Goal: Information Seeking & Learning: Check status

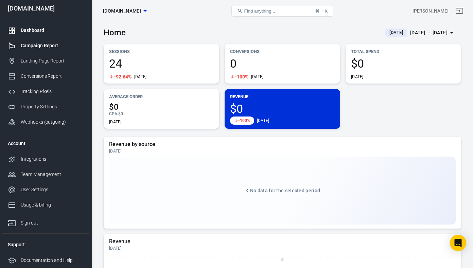
click at [35, 48] on div "Campaign Report" at bounding box center [52, 45] width 63 height 7
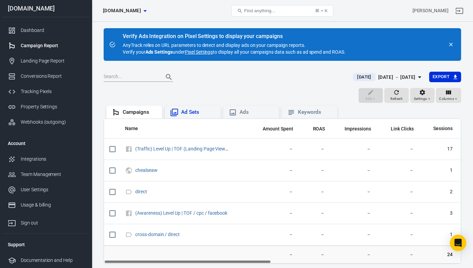
scroll to position [1, 0]
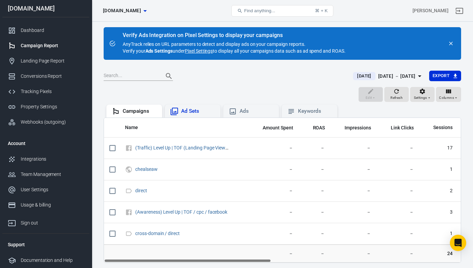
click at [209, 112] on div "Ad Sets" at bounding box center [198, 111] width 34 height 7
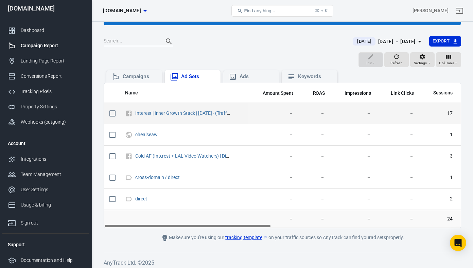
scroll to position [38, 0]
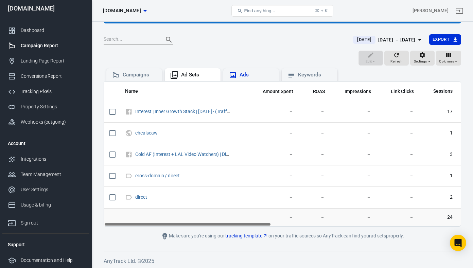
click at [251, 71] on div "Ads" at bounding box center [251, 75] width 45 height 8
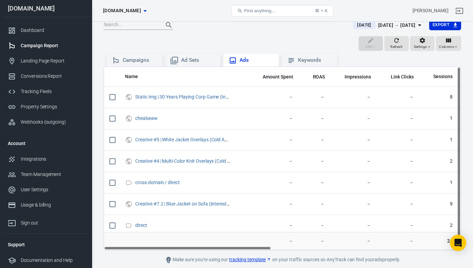
scroll to position [52, 0]
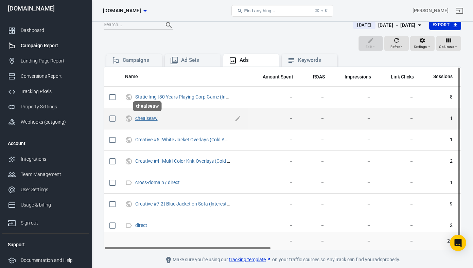
click at [142, 119] on link "chealseaw" at bounding box center [146, 118] width 22 height 5
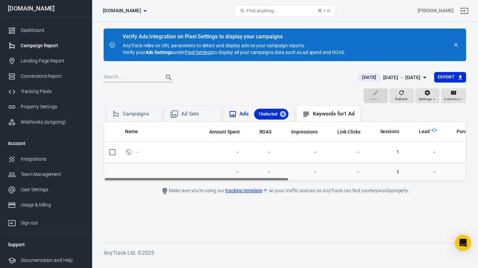
click at [237, 115] on div "Ads 1 Selected" at bounding box center [259, 114] width 60 height 11
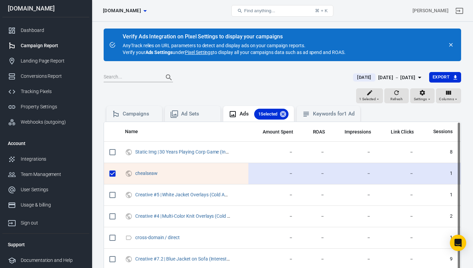
click at [113, 174] on input "scrollable content" at bounding box center [112, 174] width 14 height 14
checkbox input "false"
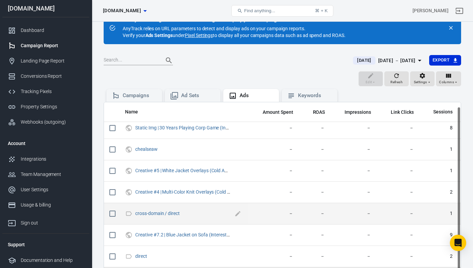
scroll to position [9, 0]
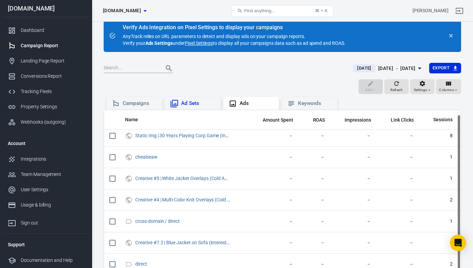
click at [186, 106] on div "Ad Sets" at bounding box center [198, 103] width 34 height 7
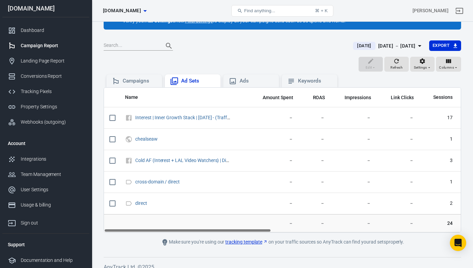
scroll to position [39, 0]
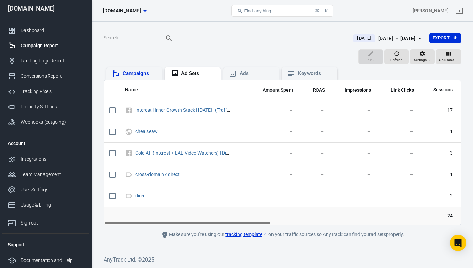
click at [134, 74] on div "Campaigns" at bounding box center [140, 73] width 34 height 7
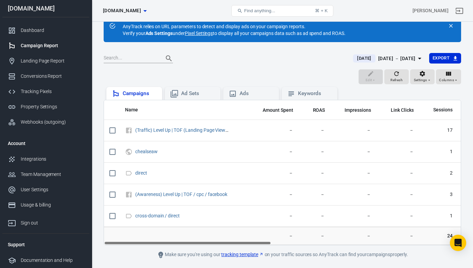
scroll to position [39, 0]
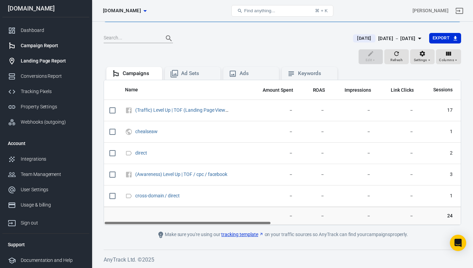
click at [41, 61] on div "Landing Page Report" at bounding box center [52, 60] width 63 height 7
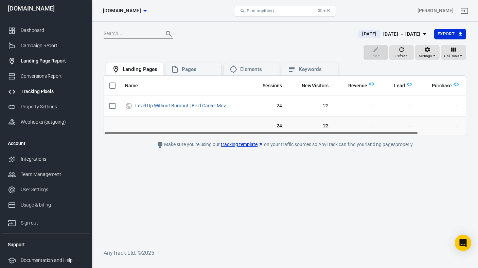
click at [35, 91] on div "Tracking Pixels" at bounding box center [52, 91] width 63 height 7
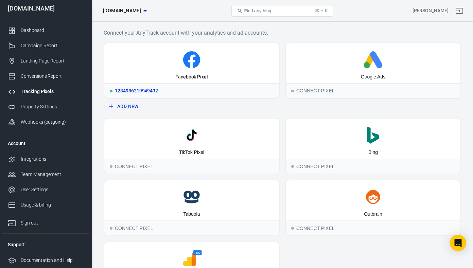
click at [213, 71] on div "Facebook Pixel" at bounding box center [191, 63] width 175 height 40
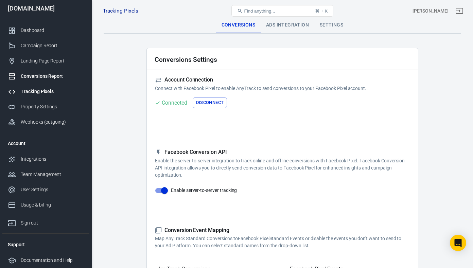
click at [39, 78] on div "Conversions Report" at bounding box center [52, 76] width 63 height 7
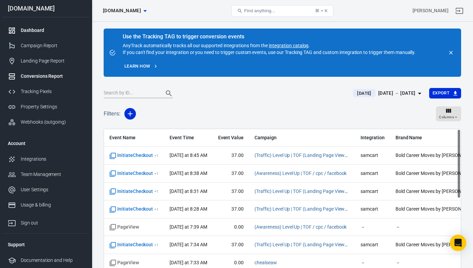
click at [39, 32] on div "Dashboard" at bounding box center [52, 30] width 63 height 7
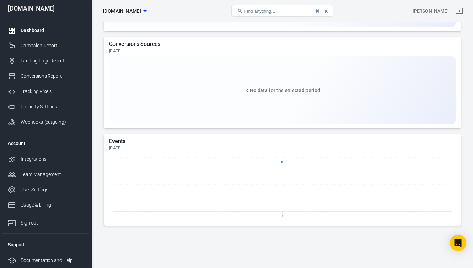
scroll to position [719, 0]
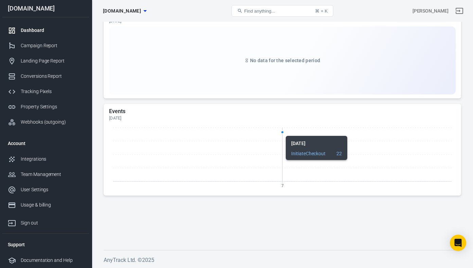
click at [302, 163] on icon "7" at bounding box center [282, 158] width 347 height 68
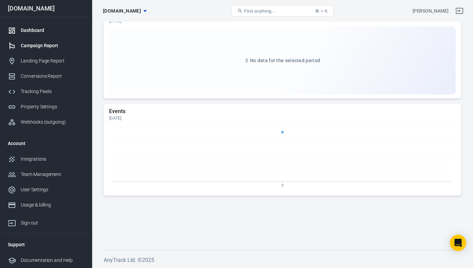
click at [30, 44] on div "Campaign Report" at bounding box center [52, 45] width 63 height 7
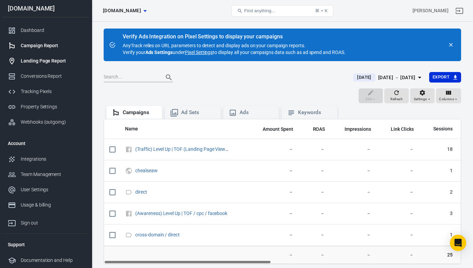
click at [37, 62] on div "Landing Page Report" at bounding box center [52, 60] width 63 height 7
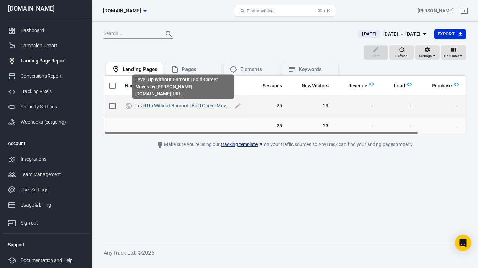
click at [181, 106] on link "Level Up Without Burnout | Bold Career Moves by Chealsea W." at bounding box center [204, 105] width 139 height 5
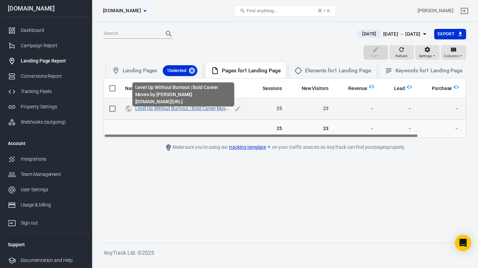
click at [180, 111] on link "Level Up Without Burnout | Bold Career Moves by Chealsea W." at bounding box center [204, 108] width 139 height 5
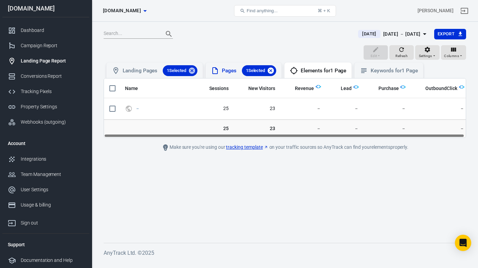
click at [273, 70] on icon at bounding box center [271, 71] width 6 height 6
click at [144, 73] on div "Landing Pages 1 Selected" at bounding box center [160, 70] width 75 height 11
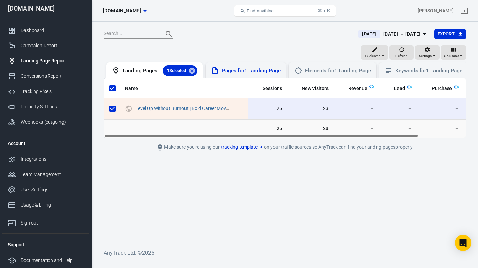
click at [111, 95] on input "scrollable content" at bounding box center [112, 88] width 14 height 14
checkbox input "false"
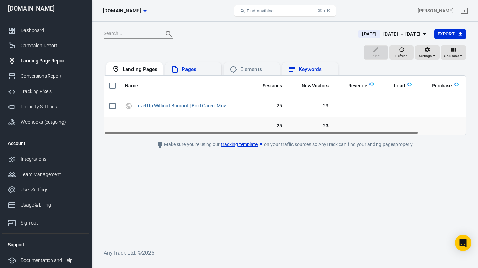
click at [319, 66] on div "Keywords" at bounding box center [316, 69] width 34 height 7
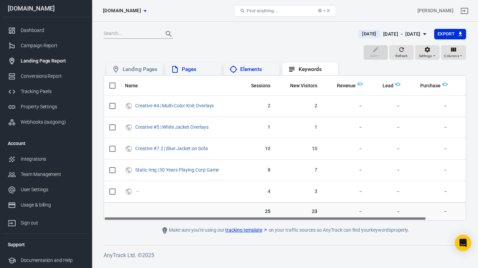
click at [246, 68] on div "Elements" at bounding box center [257, 69] width 34 height 7
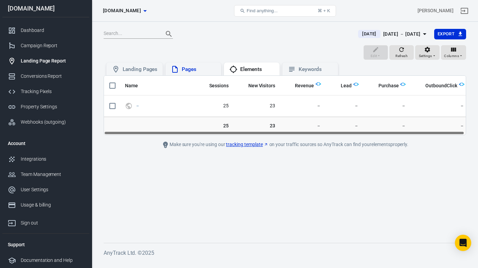
click at [188, 69] on div "Pages" at bounding box center [199, 69] width 34 height 7
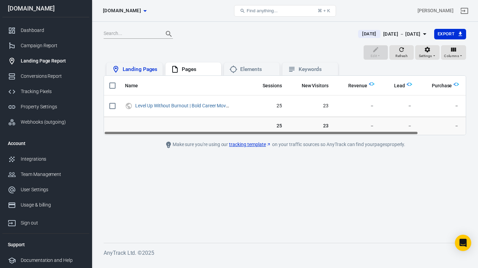
click at [142, 70] on div "Landing Pages" at bounding box center [140, 69] width 35 height 7
click at [38, 91] on div "Tracking Pixels" at bounding box center [52, 91] width 63 height 7
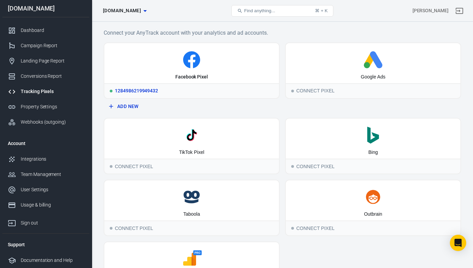
click at [194, 68] on icon at bounding box center [191, 59] width 169 height 17
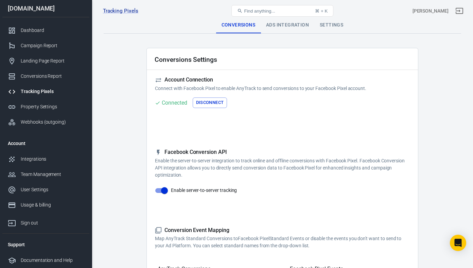
scroll to position [0, 0]
click at [288, 25] on div "Ads Integration" at bounding box center [288, 25] width 54 height 16
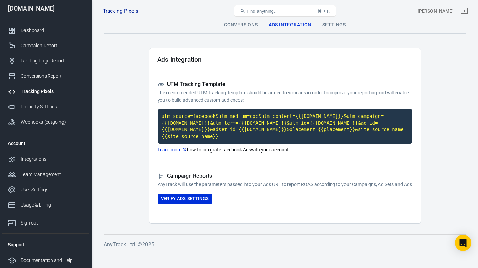
click at [331, 27] on div "Settings" at bounding box center [334, 25] width 34 height 16
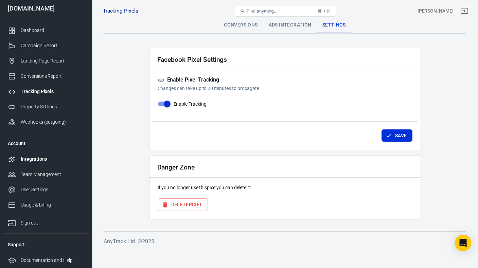
click at [34, 159] on div "Integrations" at bounding box center [52, 159] width 63 height 7
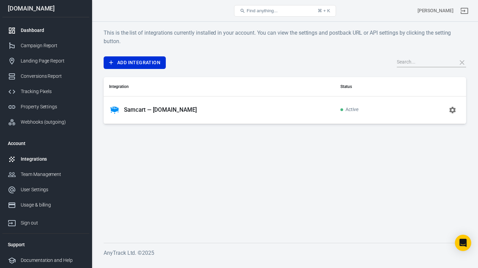
click at [38, 30] on div "Dashboard" at bounding box center [52, 30] width 63 height 7
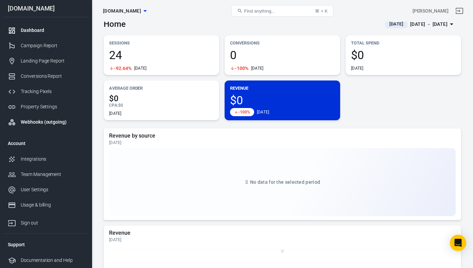
scroll to position [10, 0]
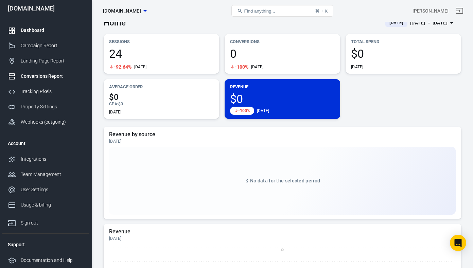
click at [44, 72] on link "Conversions Report" at bounding box center [45, 76] width 87 height 15
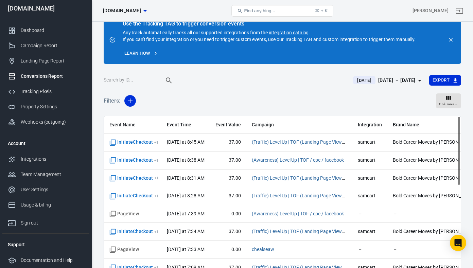
scroll to position [13, 0]
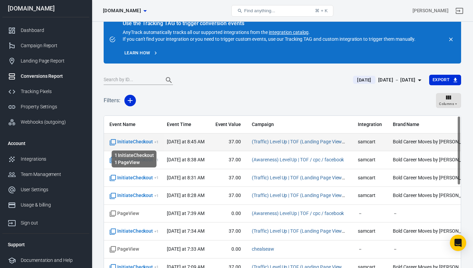
click at [126, 142] on span "InitiateCheckout + 1" at bounding box center [133, 142] width 49 height 7
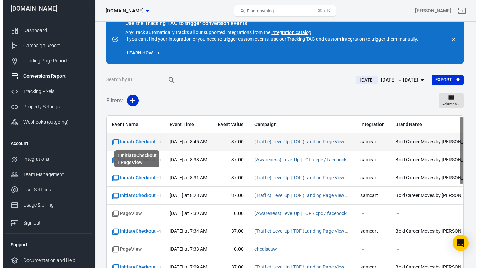
scroll to position [0, 3]
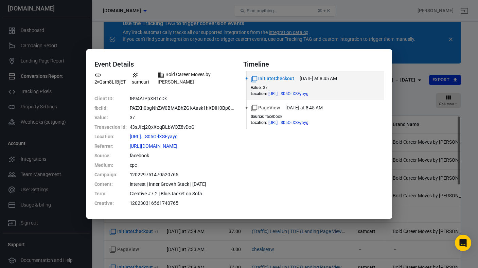
click at [441, 45] on div "Event Details 2vQsm8LfBjET samcart Bold Career Moves by Chealsea W. Client ID :…" at bounding box center [239, 134] width 478 height 268
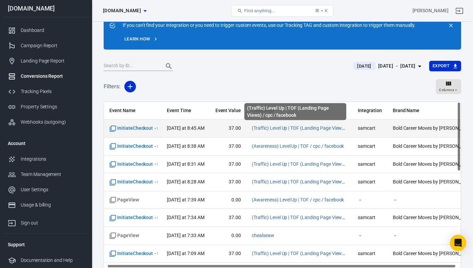
scroll to position [0, 3]
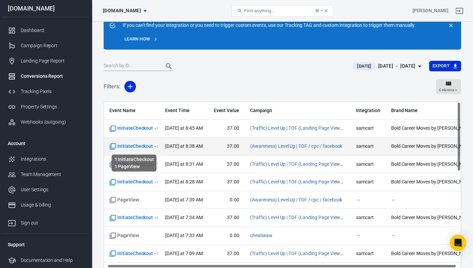
click at [130, 146] on span "InitiateCheckout + 1" at bounding box center [133, 146] width 49 height 7
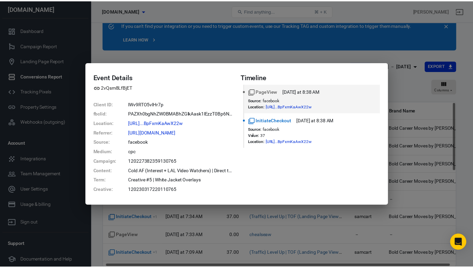
scroll to position [0, 1]
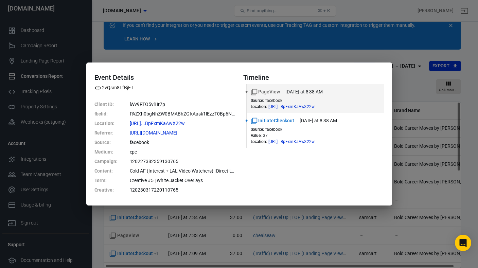
click at [408, 91] on div "Event Details 2vQsm8LfBjET Client ID : lWv9RTO5vlHr7p fbclid : PAZXh0bgNhZW0BMA…" at bounding box center [239, 134] width 478 height 268
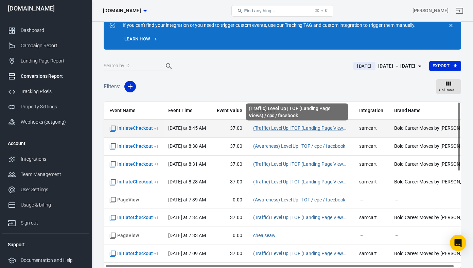
scroll to position [0, 1]
click at [288, 130] on link "(Traffic) Level Up | TOF (Landing Page Views) / cpc / facebook" at bounding box center [318, 127] width 130 height 5
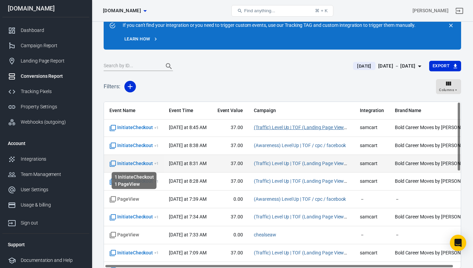
scroll to position [1, 0]
click at [145, 165] on span "InitiateCheckout + 1" at bounding box center [133, 163] width 49 height 7
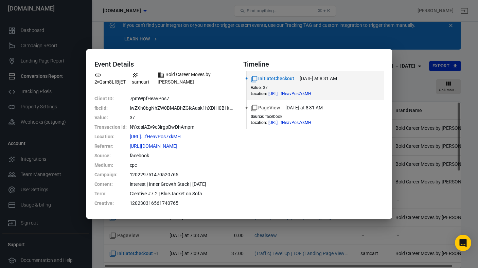
click at [411, 91] on div "Event Details 2vQsm8LfBjET samcart Bold Career Moves by Chealsea W. Client ID :…" at bounding box center [239, 134] width 478 height 268
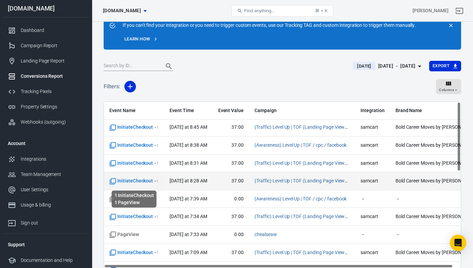
click at [133, 183] on span "InitiateCheckout + 1" at bounding box center [133, 181] width 49 height 7
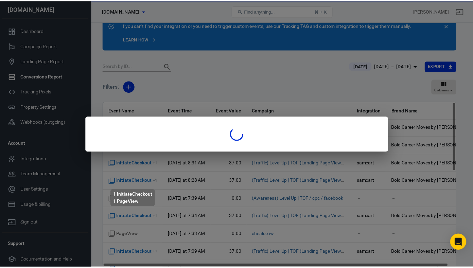
scroll to position [0, 0]
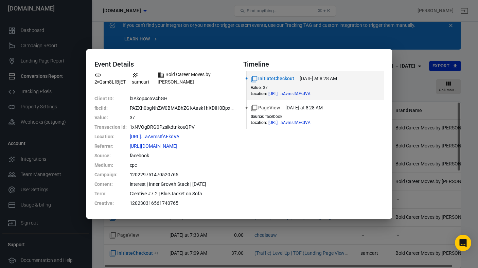
click at [413, 89] on div "Event Details 2vQsm8LfBjET samcart Bold Career Moves by Chealsea W. Client ID :…" at bounding box center [239, 134] width 478 height 268
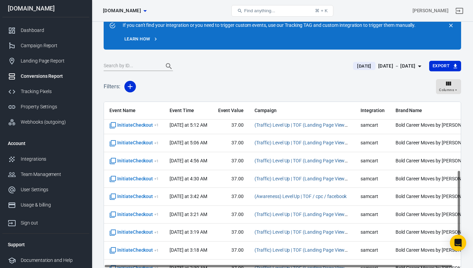
scroll to position [137, 0]
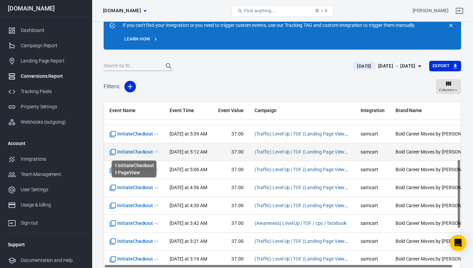
click at [135, 154] on span "InitiateCheckout + 1" at bounding box center [133, 152] width 49 height 7
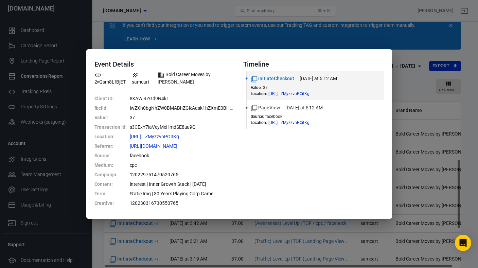
click at [410, 96] on div "Event Details 2vQsm8LfBjET samcart Bold Career Moves by Chealsea W. Client ID :…" at bounding box center [239, 134] width 478 height 268
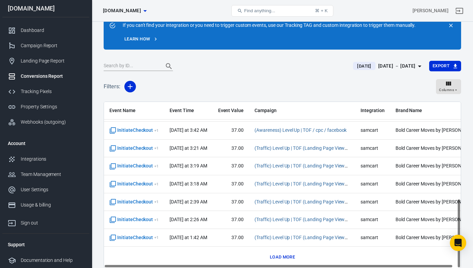
scroll to position [0, 0]
